Goal: Information Seeking & Learning: Learn about a topic

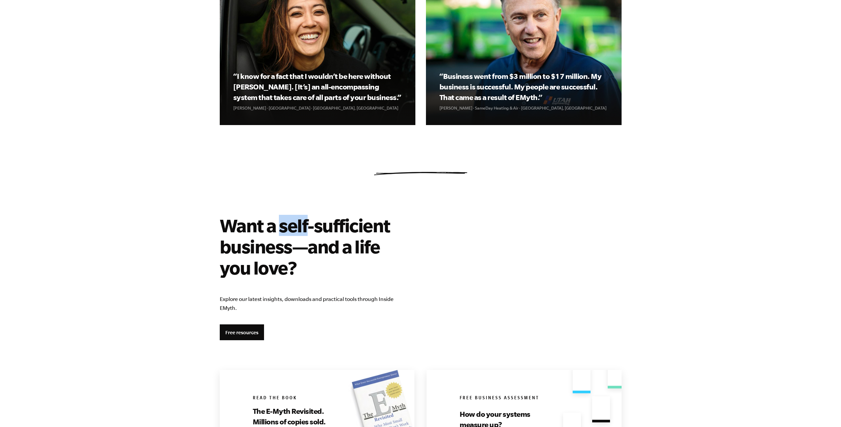
scroll to position [994, 0]
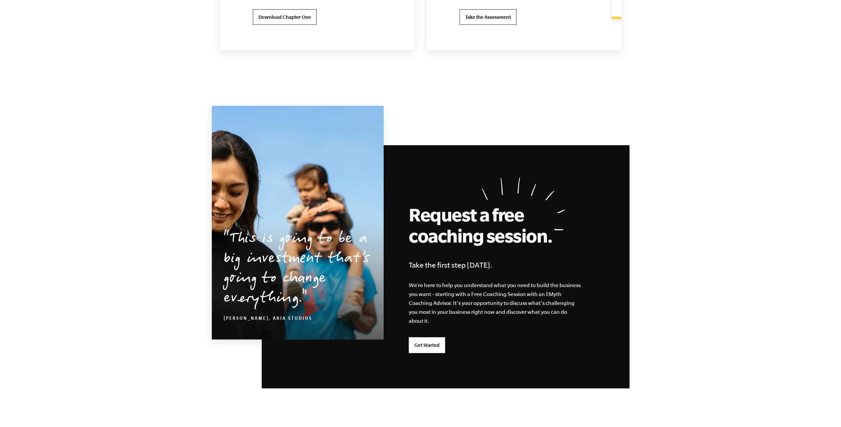
scroll to position [1594, 0]
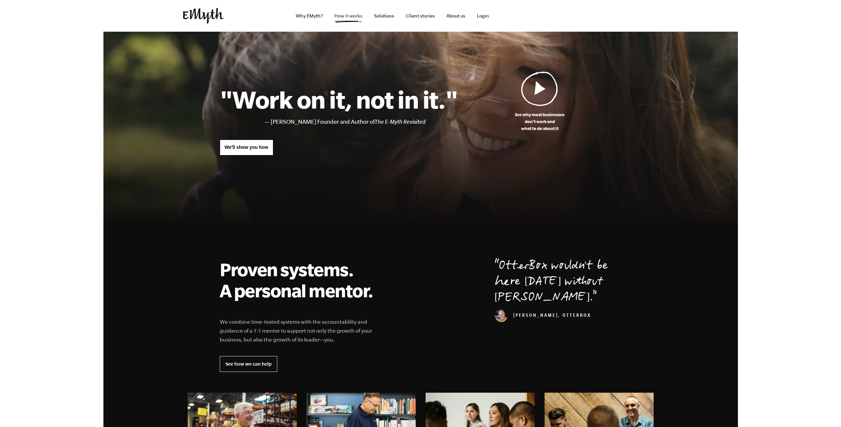
click at [349, 17] on link "How it works" at bounding box center [348, 16] width 39 height 32
